Goal: Navigation & Orientation: Find specific page/section

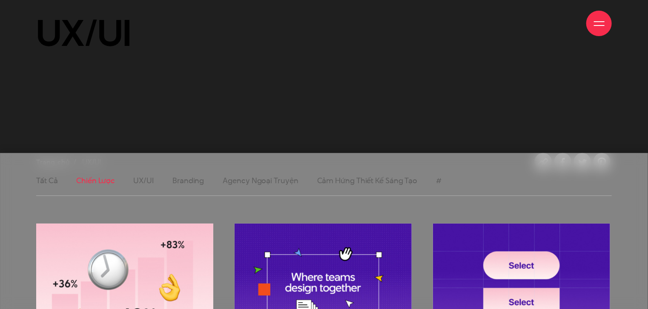
click at [104, 183] on link "Chiến lược" at bounding box center [95, 180] width 38 height 11
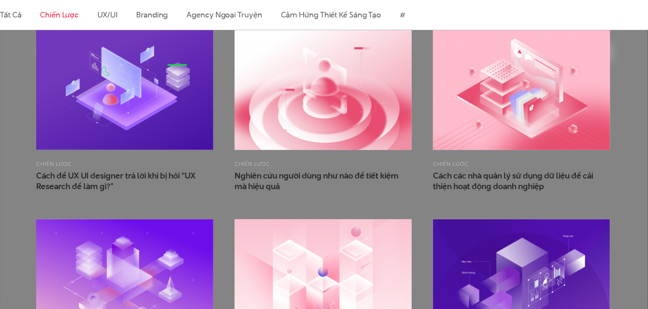
scroll to position [128, 0]
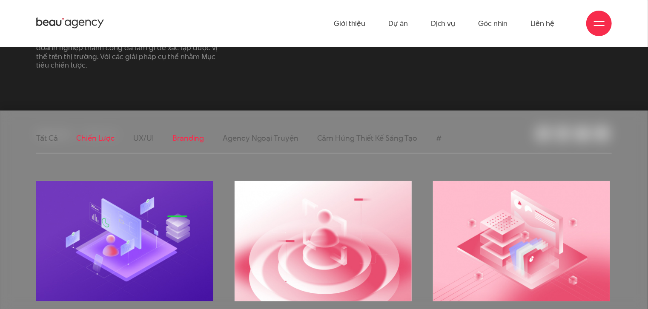
click at [197, 143] on link "Branding" at bounding box center [188, 138] width 32 height 11
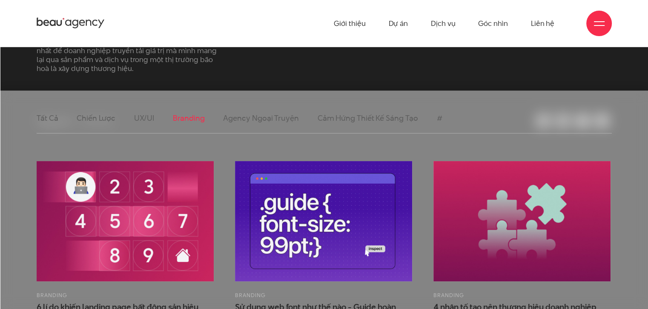
scroll to position [149, 0]
click at [146, 118] on link "UX/UI" at bounding box center [144, 118] width 20 height 11
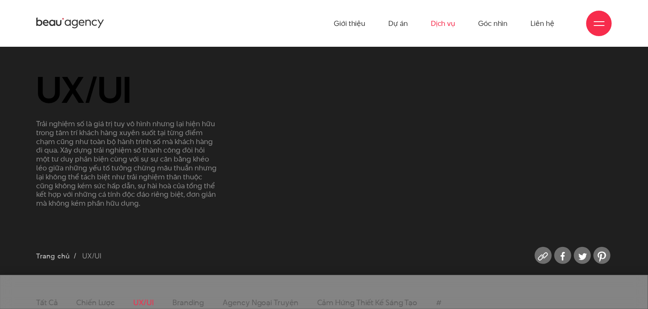
click at [444, 20] on link "Dịch vụ" at bounding box center [443, 23] width 24 height 47
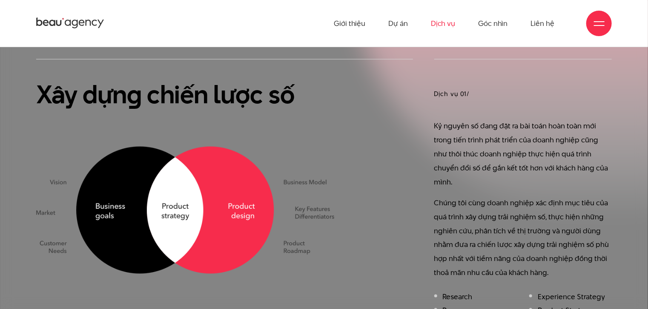
scroll to position [499, 0]
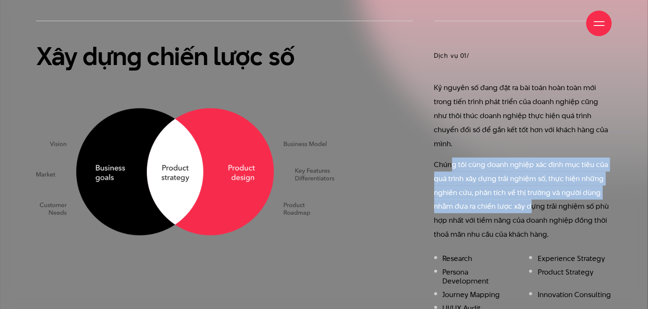
drag, startPoint x: 451, startPoint y: 149, endPoint x: 529, endPoint y: 193, distance: 89.8
click at [529, 193] on p "Chúng tôi cùng doanh nghiệp xác định mục tiêu của quá trình xây dựng trải nghiệ…" at bounding box center [523, 200] width 178 height 84
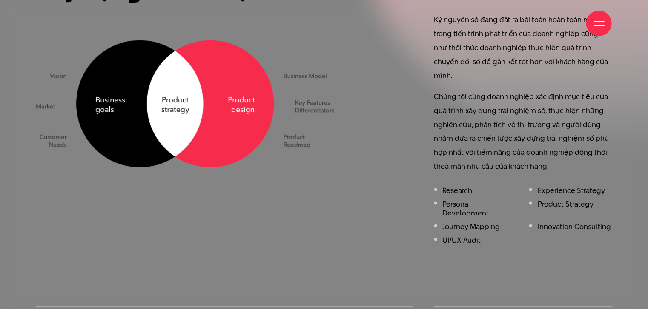
scroll to position [565, 0]
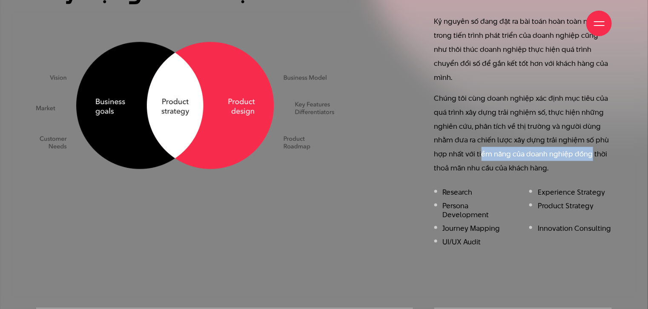
drag, startPoint x: 482, startPoint y: 139, endPoint x: 590, endPoint y: 135, distance: 107.3
click at [590, 135] on p "Chúng tôi cùng doanh nghiệp xác định mục tiêu của quá trình xây dựng trải nghiệ…" at bounding box center [523, 134] width 178 height 84
click at [503, 131] on p "Chúng tôi cùng doanh nghiệp xác định mục tiêu của quá trình xây dựng trải nghiệ…" at bounding box center [523, 134] width 178 height 84
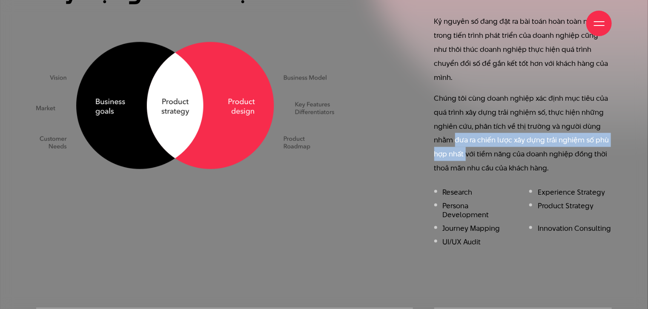
drag, startPoint x: 455, startPoint y: 125, endPoint x: 465, endPoint y: 137, distance: 15.7
click at [465, 137] on p "Chúng tôi cùng doanh nghiệp xác định mục tiêu của quá trình xây dựng trải nghiệ…" at bounding box center [523, 134] width 178 height 84
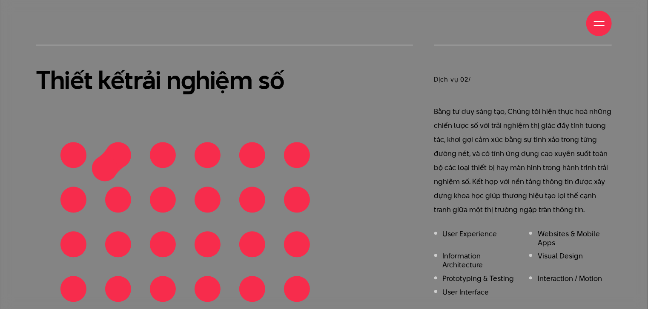
scroll to position [830, 0]
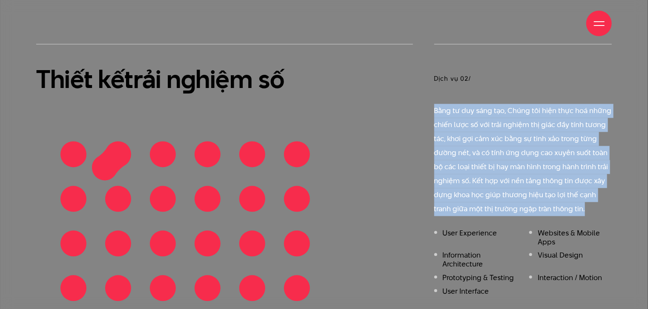
drag, startPoint x: 431, startPoint y: 88, endPoint x: 592, endPoint y: 186, distance: 188.6
click at [592, 186] on div "Dịch vụ 02/ Bằng tư duy sáng tạo, Chúng tôi hiện thực hoá những chiến lược số v…" at bounding box center [523, 177] width 199 height 266
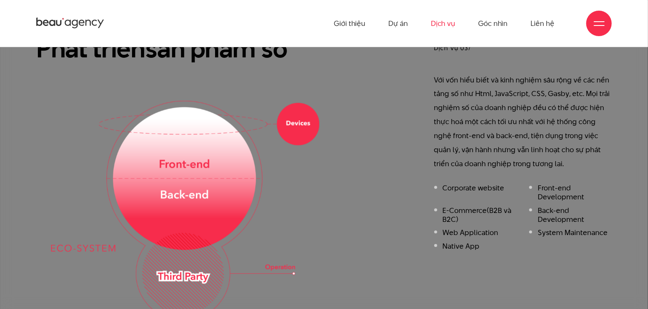
scroll to position [1456, 0]
